Goal: Transaction & Acquisition: Download file/media

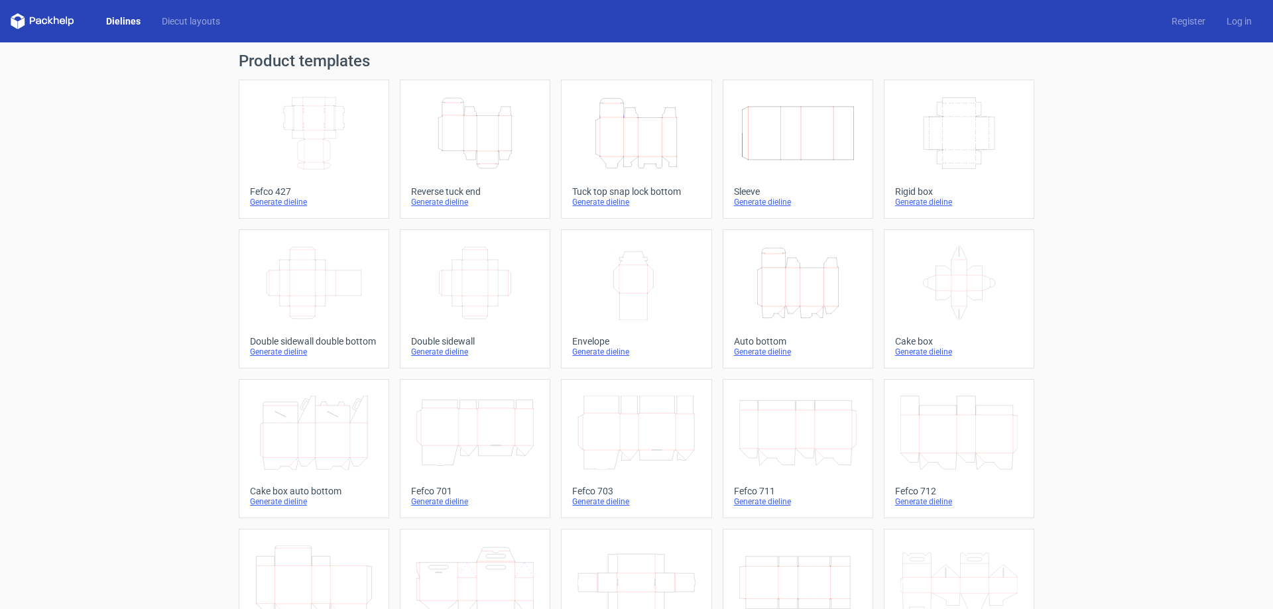
click at [305, 137] on icon "Width Depth Height" at bounding box center [313, 133] width 117 height 74
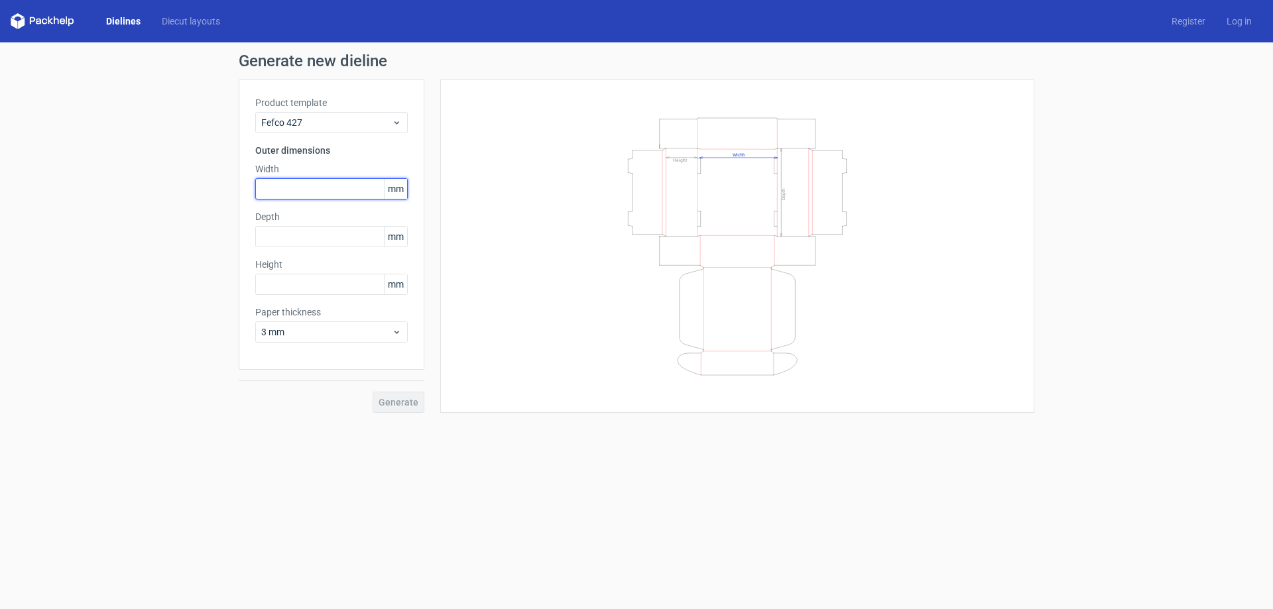
click at [308, 187] on input "text" at bounding box center [331, 188] width 153 height 21
click at [287, 192] on input "text" at bounding box center [331, 188] width 153 height 21
type input "470"
click at [296, 239] on input "text" at bounding box center [331, 236] width 153 height 21
type input "396"
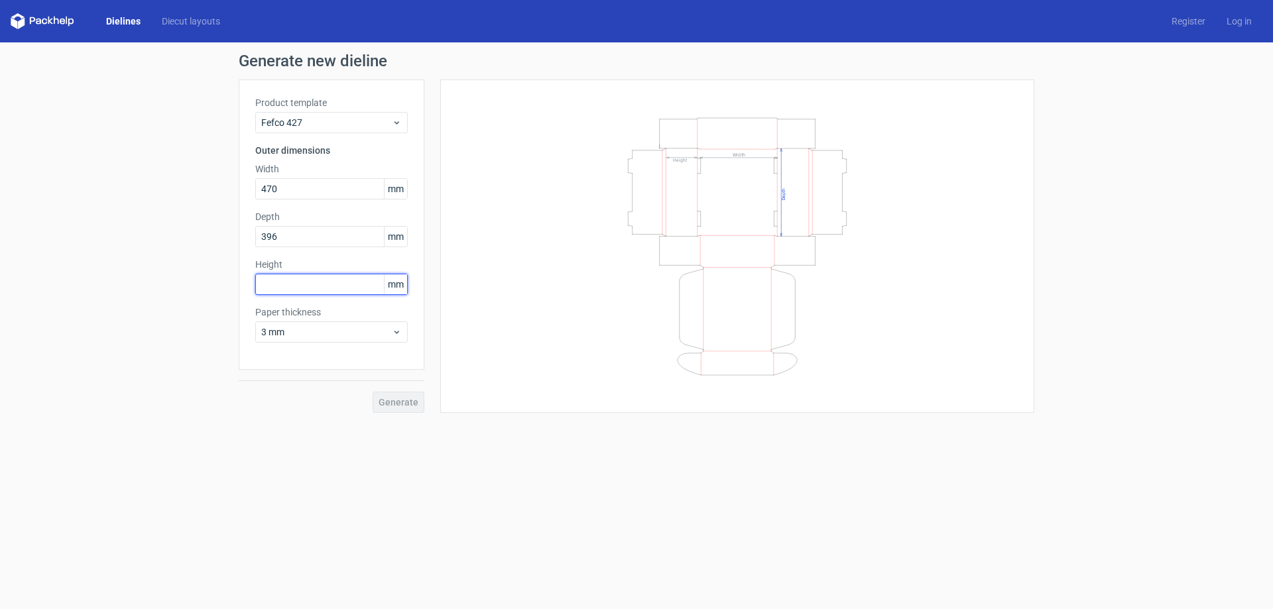
click at [294, 285] on input "text" at bounding box center [331, 284] width 153 height 21
click at [386, 328] on span "3 mm" at bounding box center [326, 332] width 131 height 13
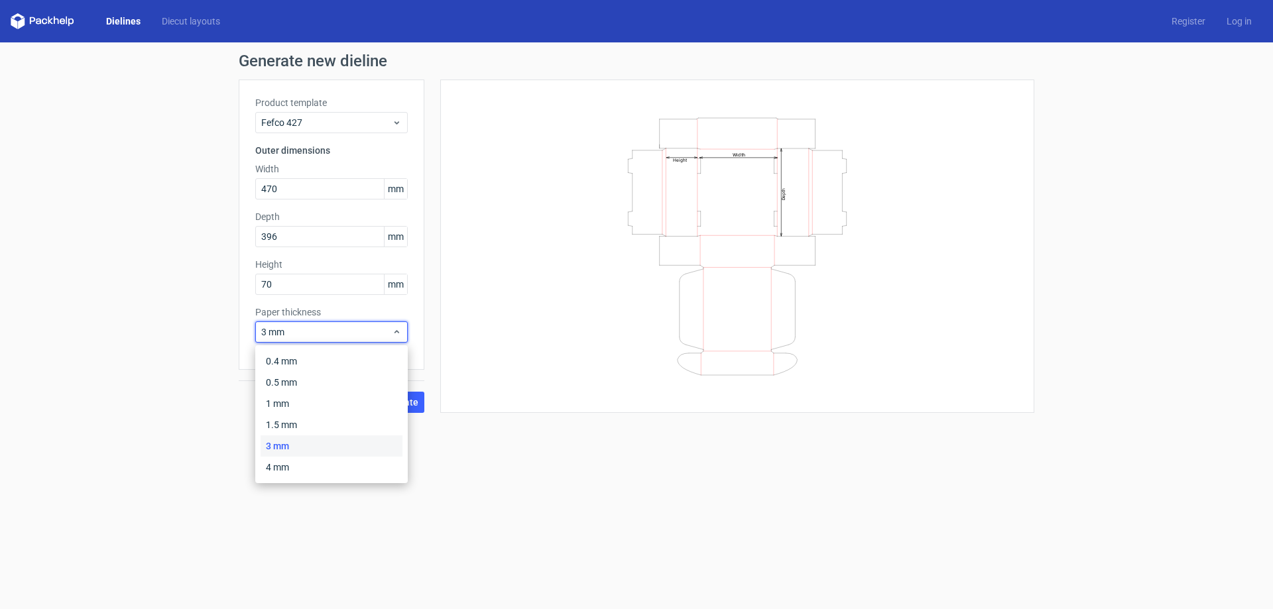
click at [310, 442] on div "3 mm" at bounding box center [332, 446] width 142 height 21
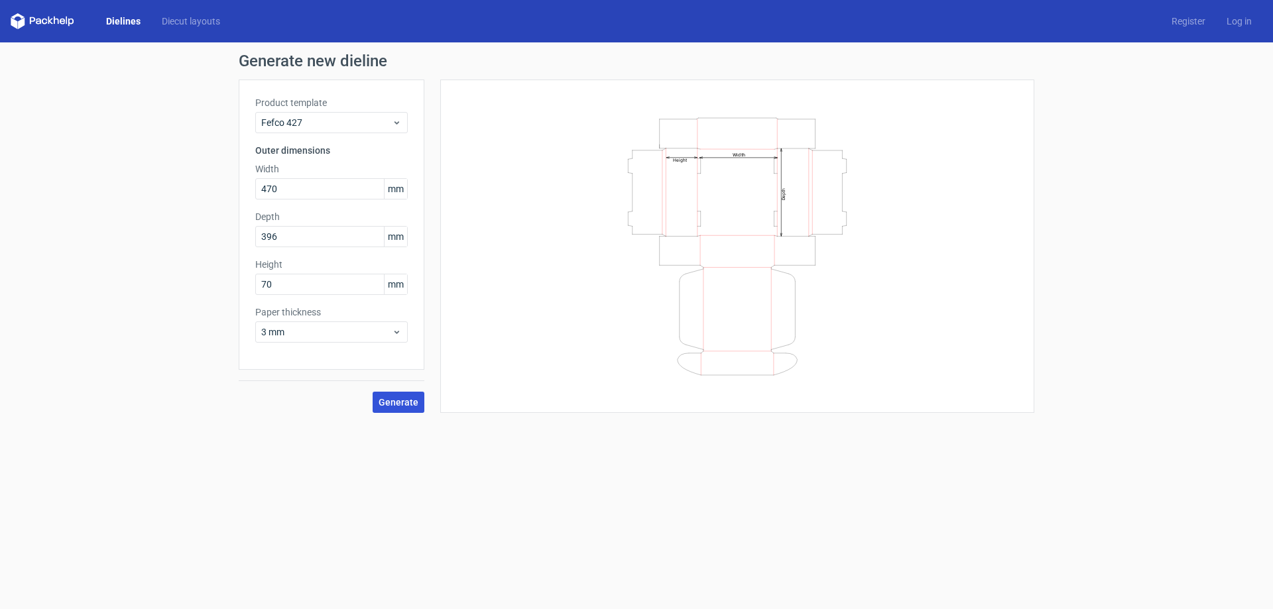
click at [399, 405] on span "Generate" at bounding box center [399, 402] width 40 height 9
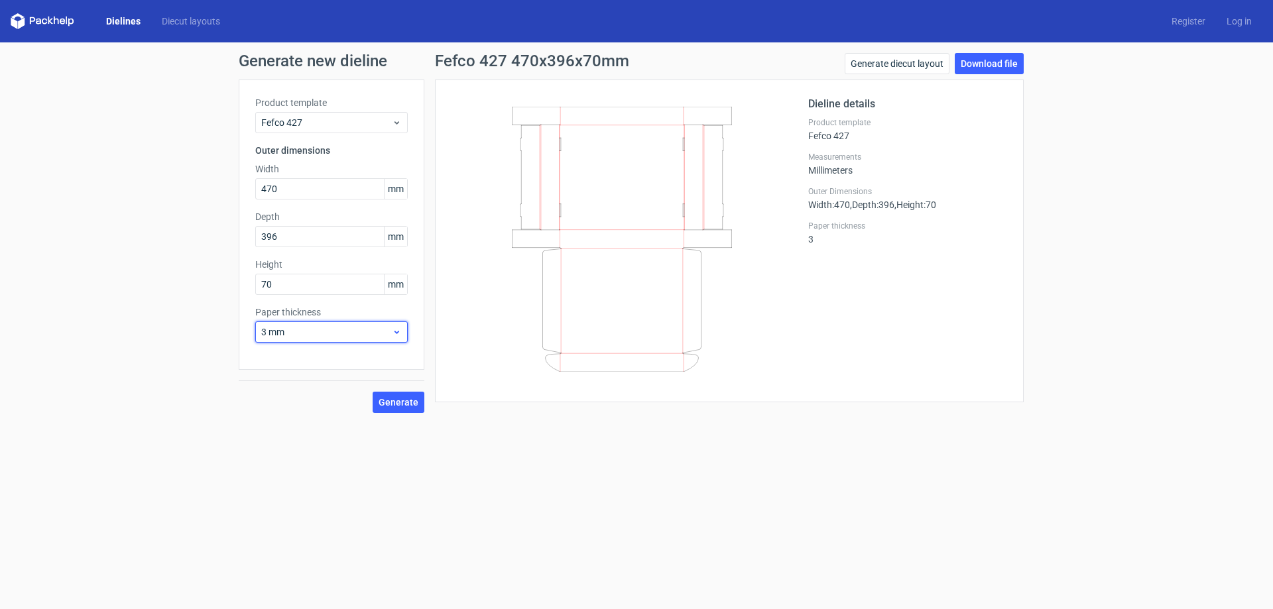
click at [346, 336] on span "3 mm" at bounding box center [326, 332] width 131 height 13
click at [306, 466] on div "4 mm" at bounding box center [332, 467] width 142 height 21
click at [410, 399] on span "Generate" at bounding box center [399, 402] width 40 height 9
click at [977, 65] on link "Download file" at bounding box center [989, 63] width 69 height 21
click at [1153, 278] on div "Generate new dieline Product template Fefco 427 Outer dimensions Width 470 mm D…" at bounding box center [636, 232] width 1273 height 381
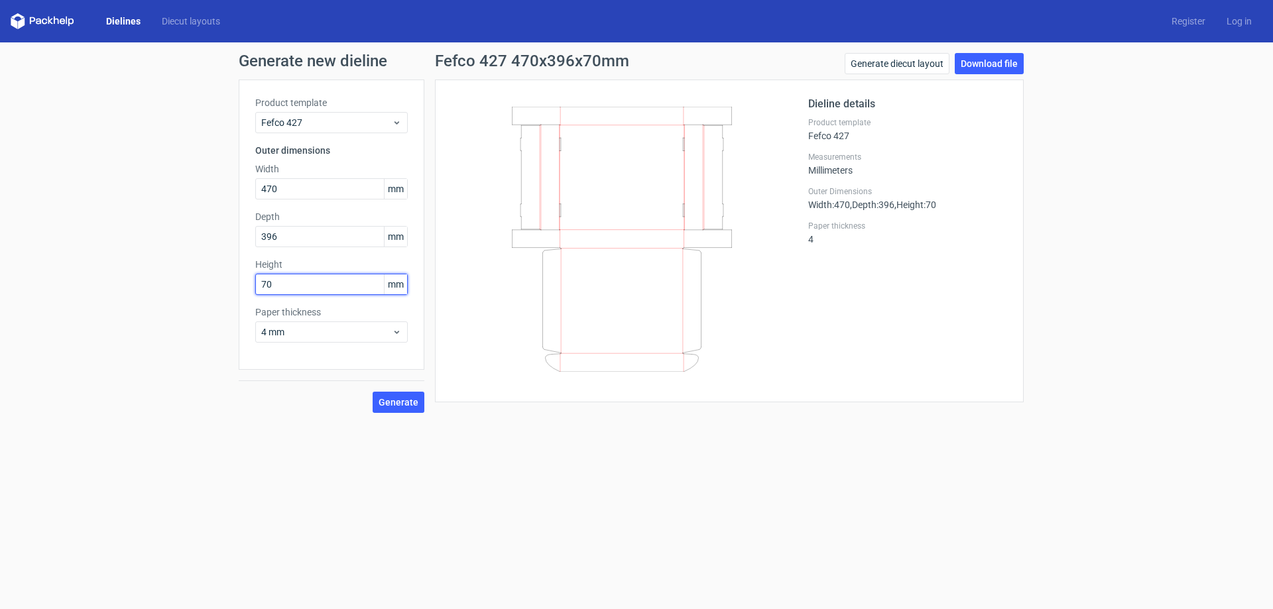
click at [93, 279] on div "Generate new dieline Product template Fefco 427 Outer dimensions Width 470 mm D…" at bounding box center [636, 232] width 1273 height 381
type input "60"
click at [373, 392] on button "Generate" at bounding box center [399, 402] width 52 height 21
click at [684, 483] on form "Generate new dieline Product template Fefco 427 Outer dimensions Width 470 mm D…" at bounding box center [636, 325] width 1273 height 567
click at [399, 403] on span "Generate" at bounding box center [399, 402] width 40 height 9
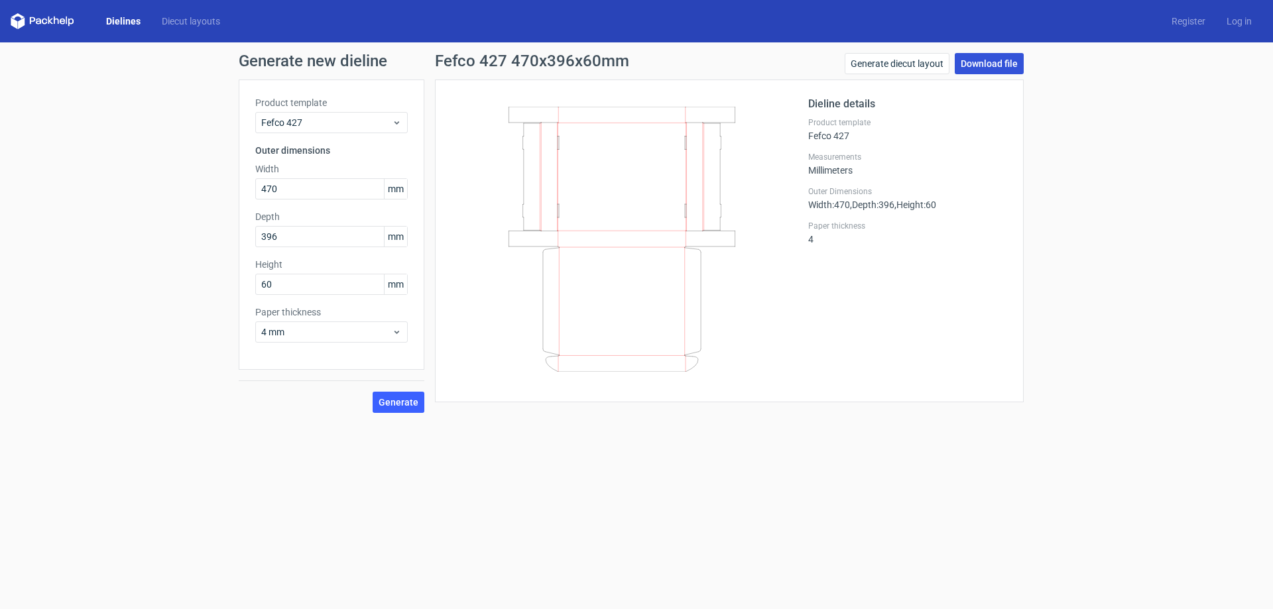
click at [977, 60] on link "Download file" at bounding box center [989, 63] width 69 height 21
click at [1116, 219] on div "Generate new dieline Product template Fefco 427 Outer dimensions Width 470 mm D…" at bounding box center [636, 232] width 1273 height 381
drag, startPoint x: 297, startPoint y: 189, endPoint x: 287, endPoint y: 297, distance: 108.5
click at [183, 190] on div "Generate new dieline Product template Fefco 427 Outer dimensions Width 470 mm D…" at bounding box center [636, 232] width 1273 height 381
click at [296, 188] on input "470" at bounding box center [331, 188] width 153 height 21
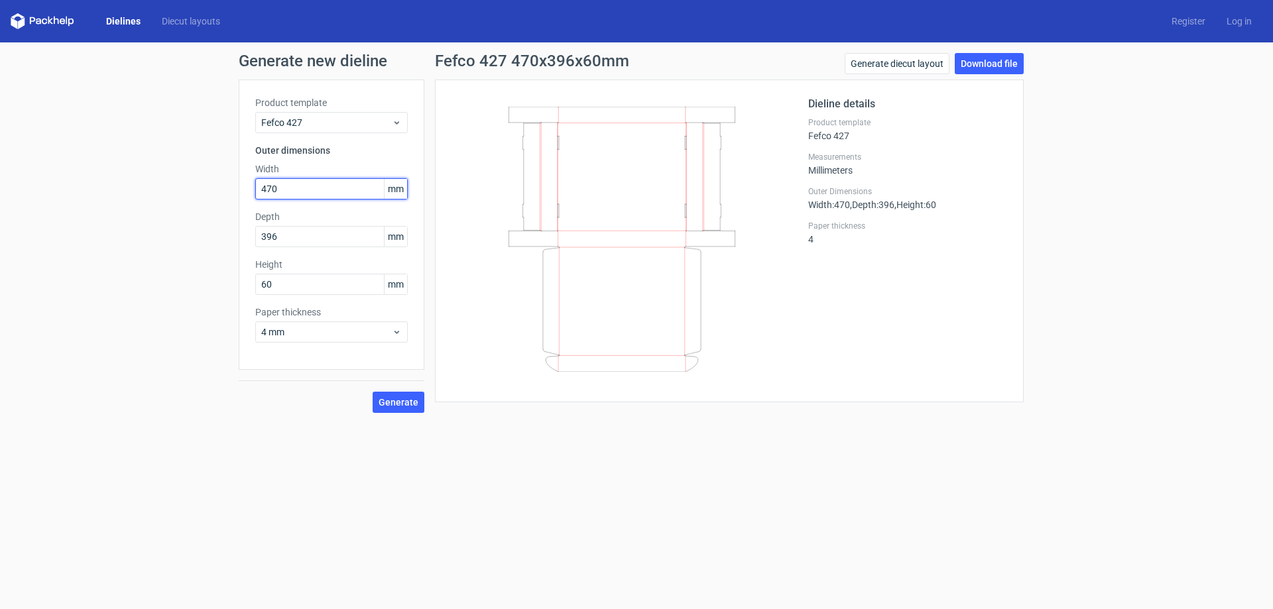
drag, startPoint x: 304, startPoint y: 187, endPoint x: 103, endPoint y: 187, distance: 200.9
click at [103, 187] on div "Generate new dieline Product template Fefco 427 Outer dimensions Width 470 mm D…" at bounding box center [636, 232] width 1273 height 381
type input "445"
drag, startPoint x: 287, startPoint y: 233, endPoint x: 299, endPoint y: 234, distance: 12.0
click at [288, 233] on input "396" at bounding box center [331, 236] width 153 height 21
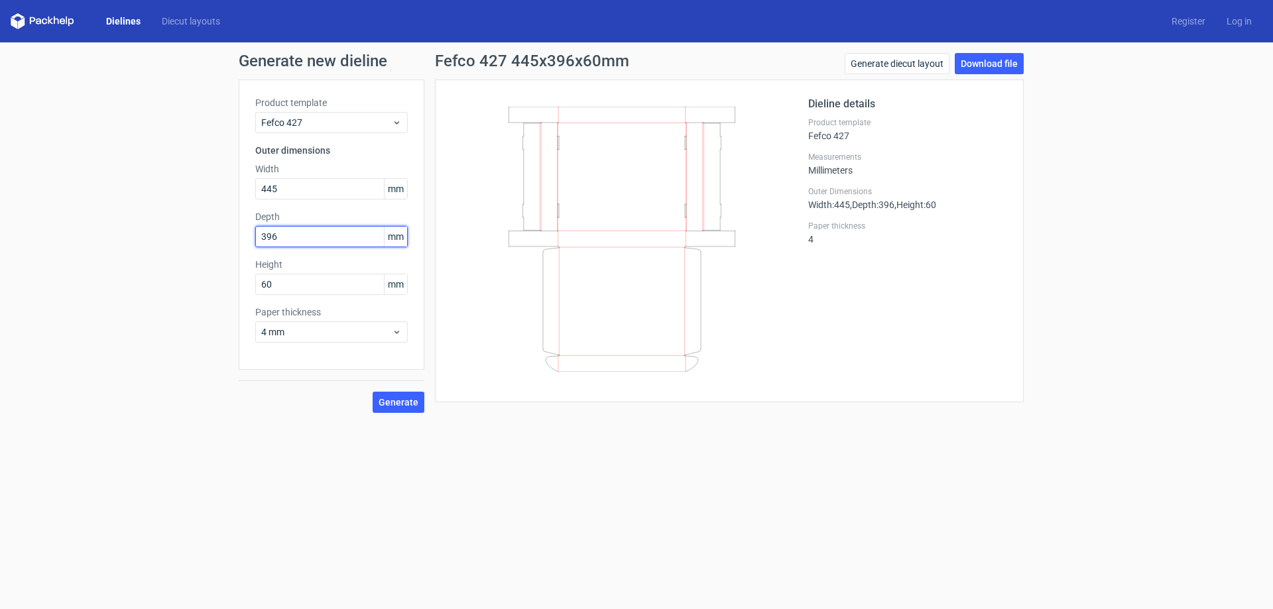
click at [197, 234] on div "Generate new dieline Product template Fefco 427 Outer dimensions Width 445 mm D…" at bounding box center [636, 232] width 1273 height 381
type input "380"
click at [385, 403] on span "Generate" at bounding box center [399, 402] width 40 height 9
click at [990, 64] on link "Download file" at bounding box center [989, 63] width 69 height 21
